Goal: Information Seeking & Learning: Learn about a topic

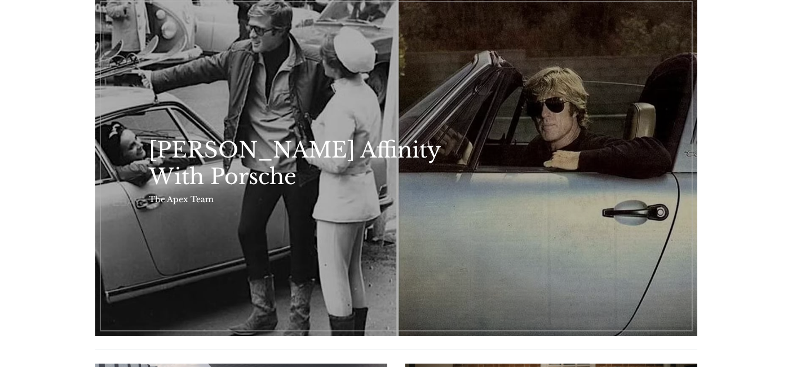
scroll to position [51, 0]
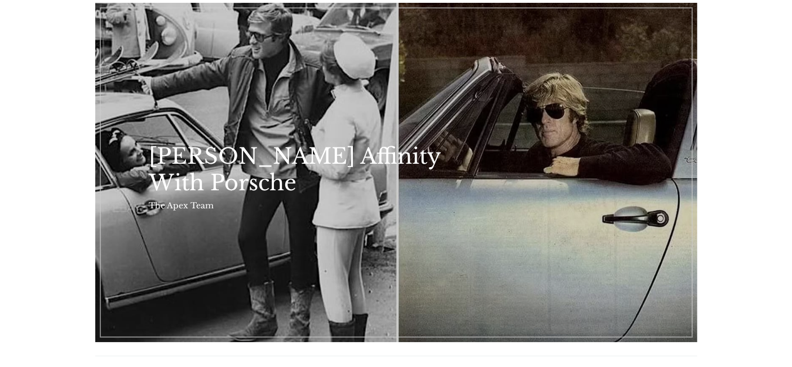
click at [475, 137] on link "Robert Redford's Affinity With Porsche" at bounding box center [396, 172] width 602 height 339
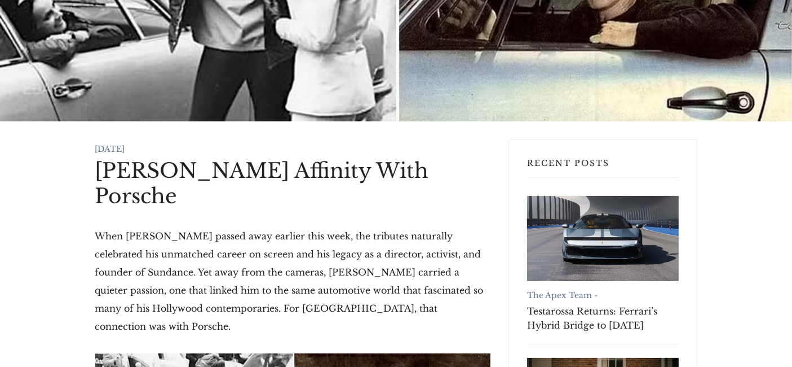
scroll to position [20, 0]
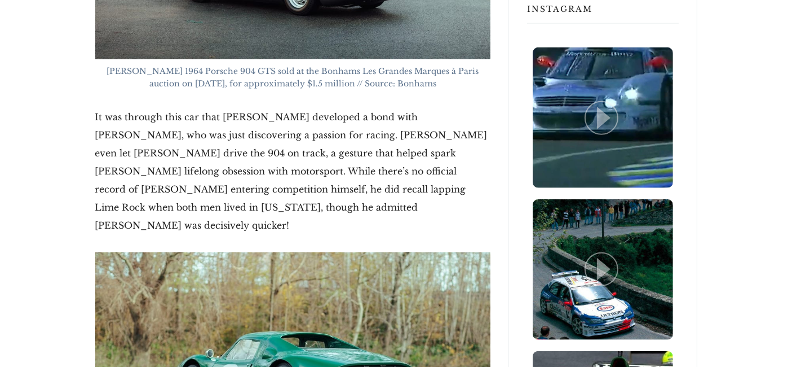
scroll to position [1065, 0]
